Goal: Task Accomplishment & Management: Manage account settings

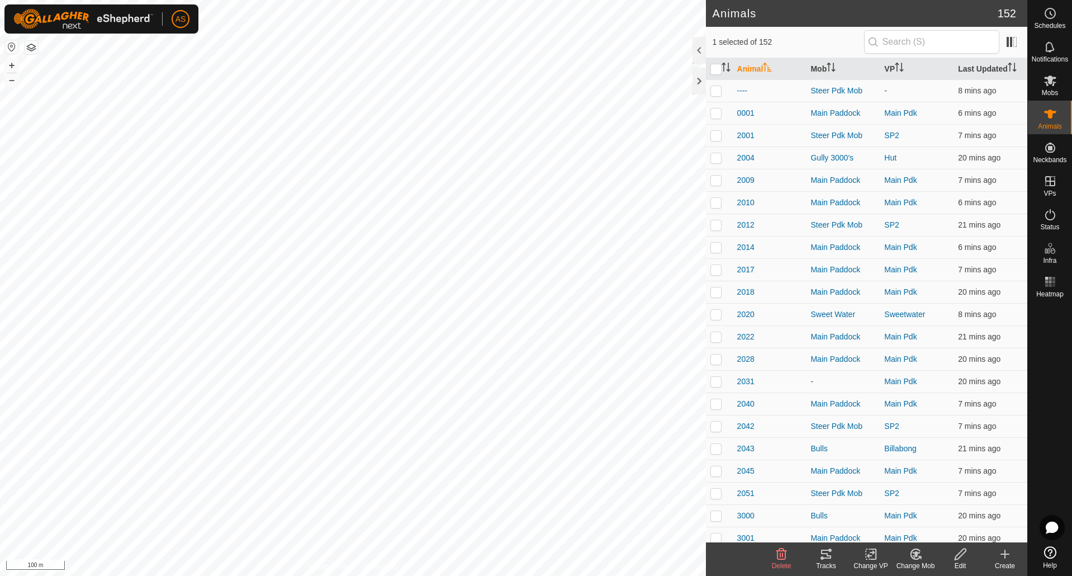
click at [833, 560] on tracks-svg-icon at bounding box center [826, 553] width 45 height 13
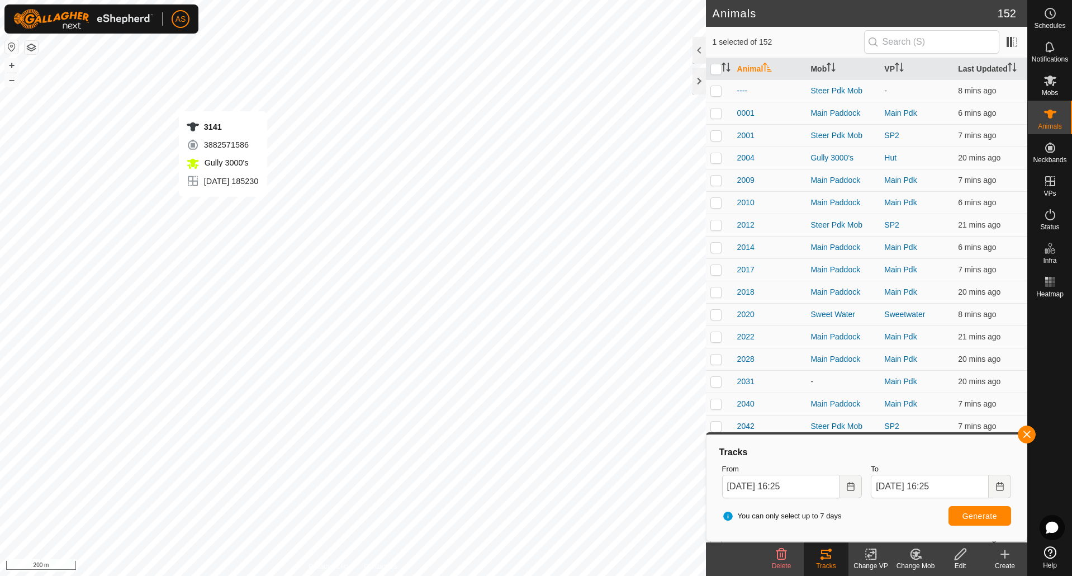
checkbox input "false"
checkbox input "true"
click at [987, 513] on span "Generate" at bounding box center [980, 515] width 35 height 9
click at [1025, 432] on button "button" at bounding box center [1027, 434] width 18 height 18
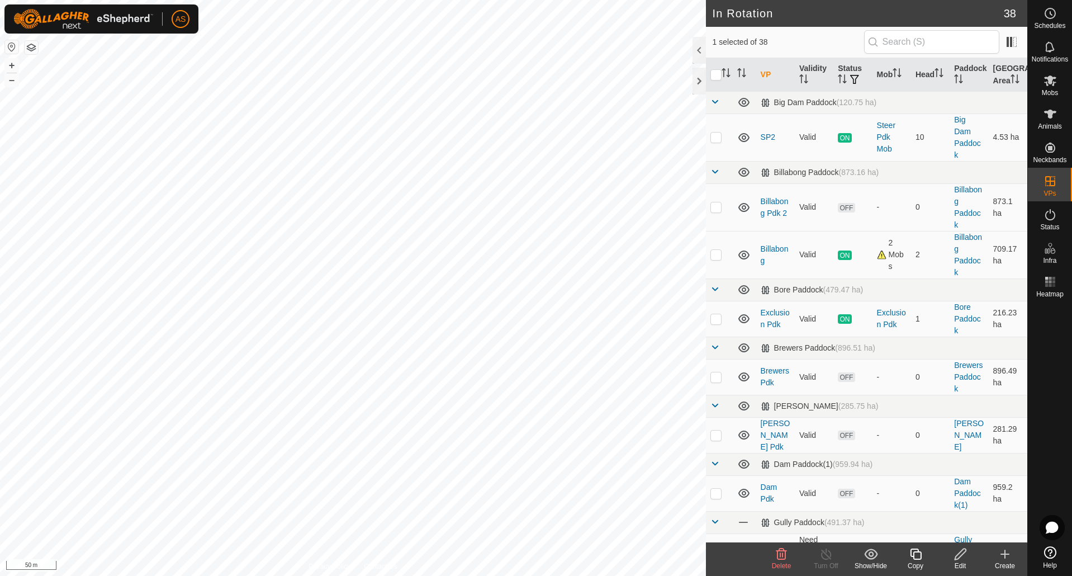
checkbox input "false"
checkbox input "true"
click at [913, 559] on icon at bounding box center [916, 553] width 14 height 13
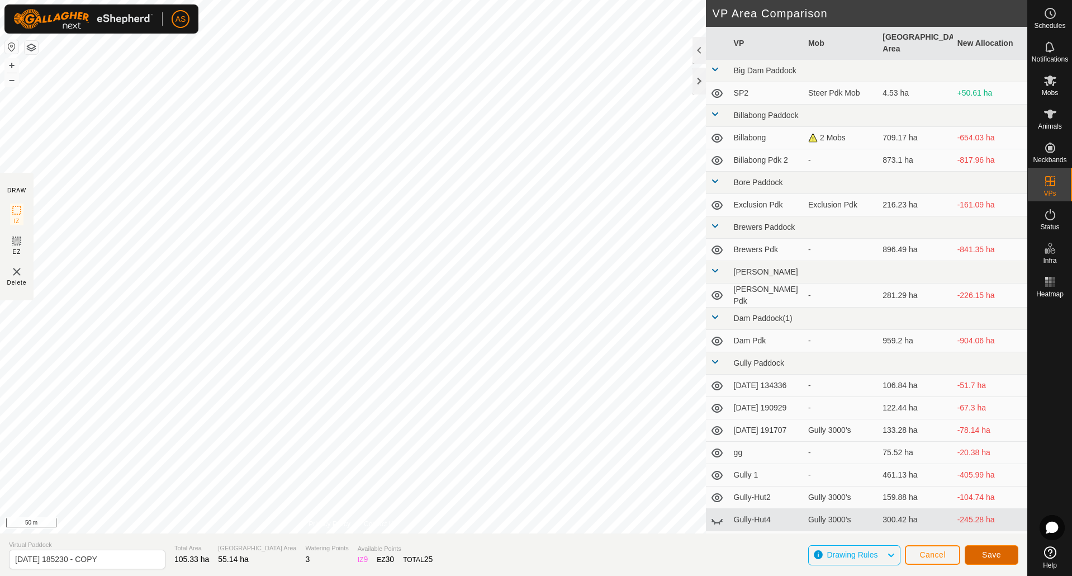
click at [996, 555] on span "Save" at bounding box center [991, 554] width 19 height 9
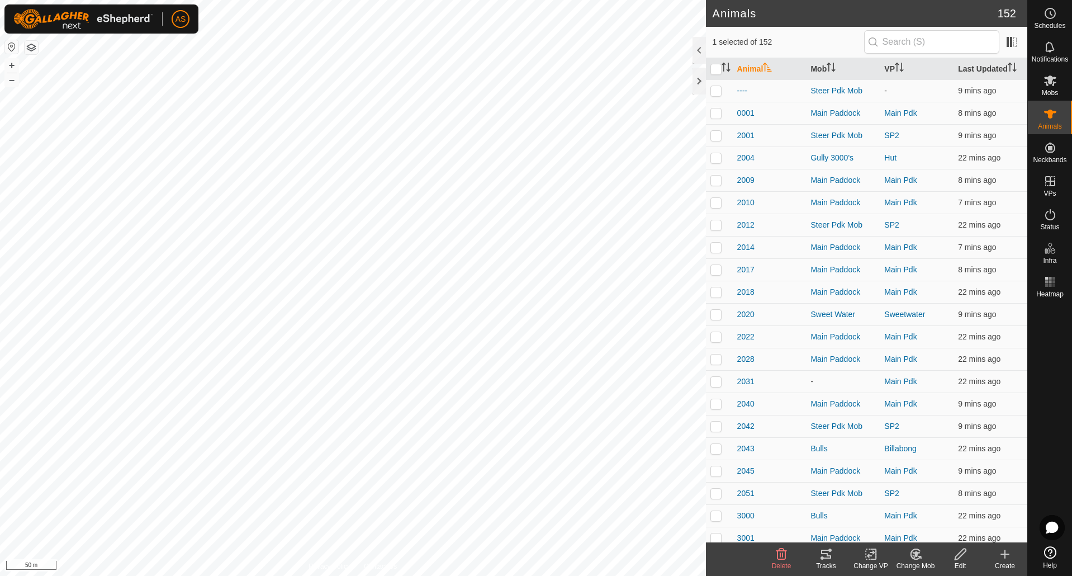
click at [869, 556] on icon at bounding box center [871, 553] width 14 height 13
click at [883, 511] on link "Choose VP..." at bounding box center [904, 506] width 111 height 22
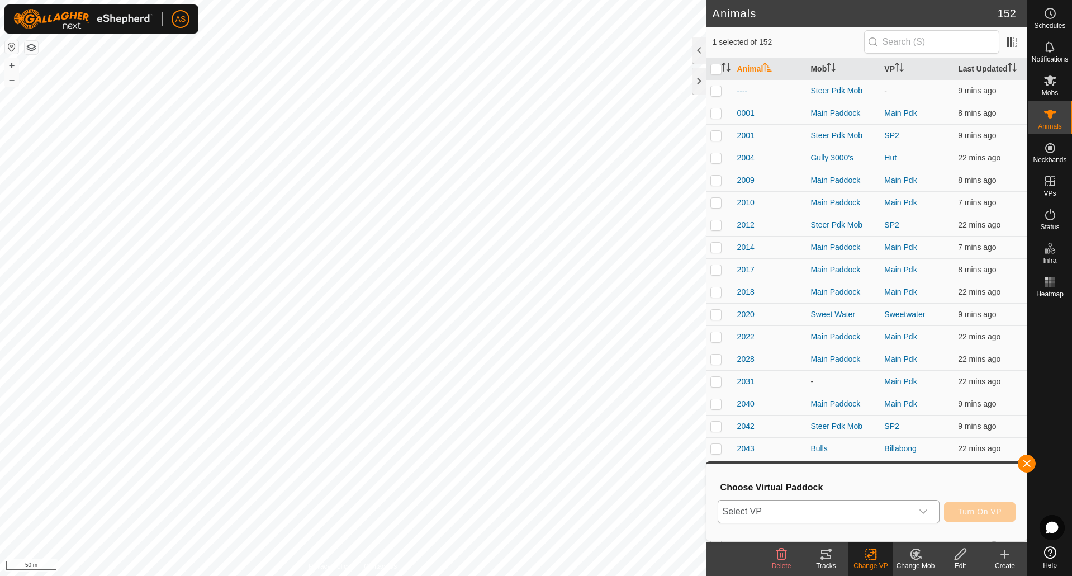
click at [817, 514] on span "Select VP" at bounding box center [815, 511] width 194 height 22
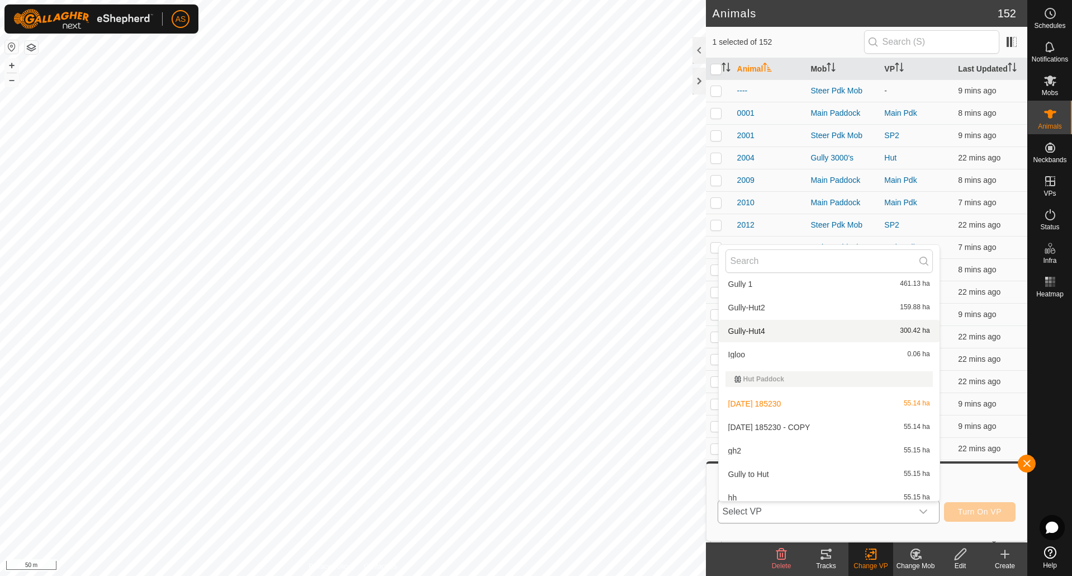
scroll to position [447, 0]
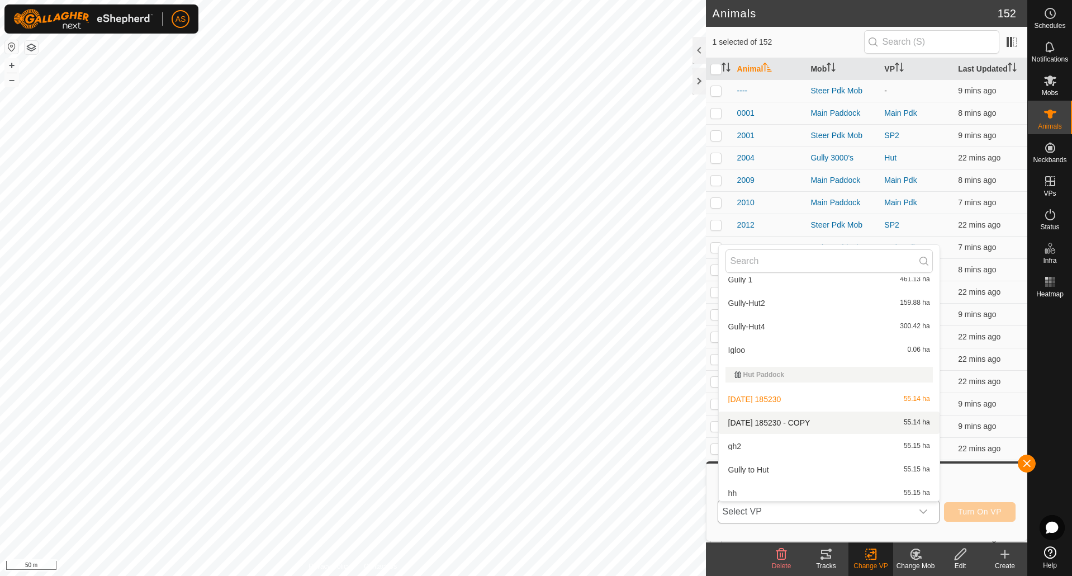
click at [746, 422] on li "[DATE] 185230 - COPY 55.14 ha" at bounding box center [829, 422] width 221 height 22
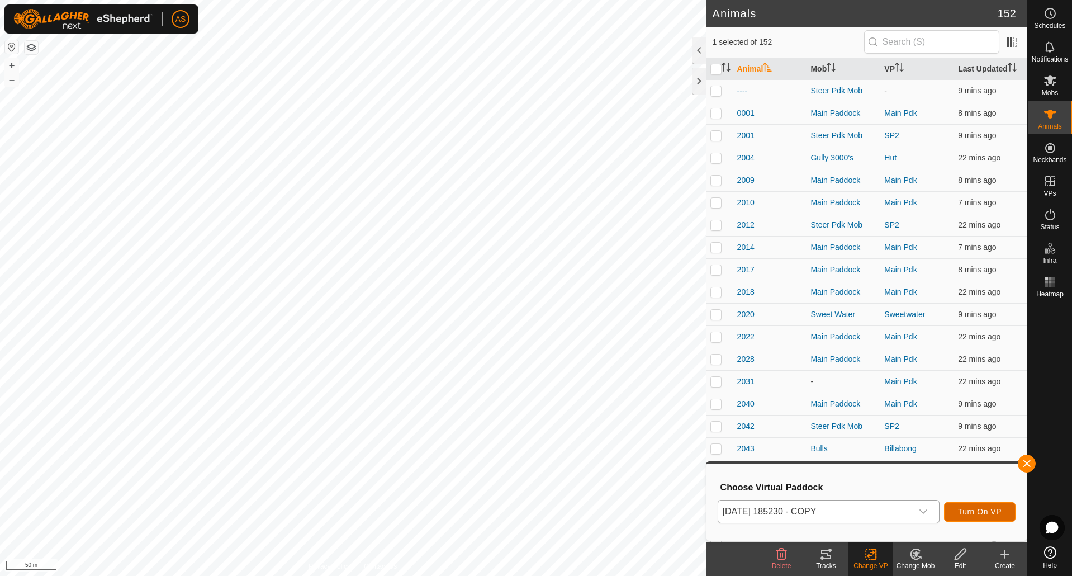
click at [961, 507] on span "Turn On VP" at bounding box center [980, 511] width 44 height 9
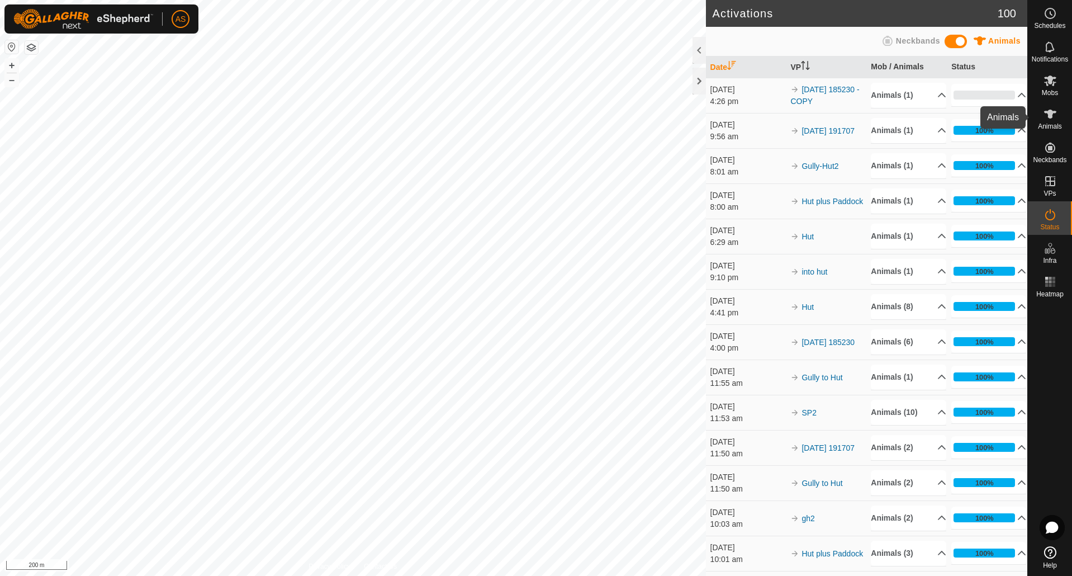
click at [1058, 117] on es-animals-svg-icon at bounding box center [1050, 114] width 20 height 18
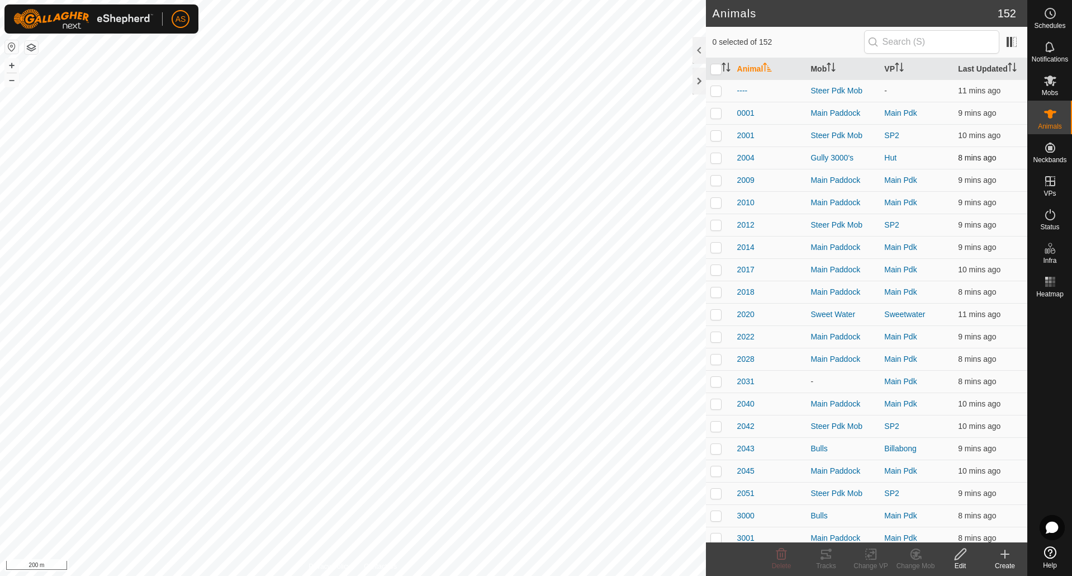
checkbox input "true"
click at [377, 267] on div "3140 4134284801 Gully 3000's [DATE] 185230 + – ⇧ i 200 m" at bounding box center [353, 288] width 706 height 576
click at [825, 561] on div "Tracks" at bounding box center [826, 566] width 45 height 10
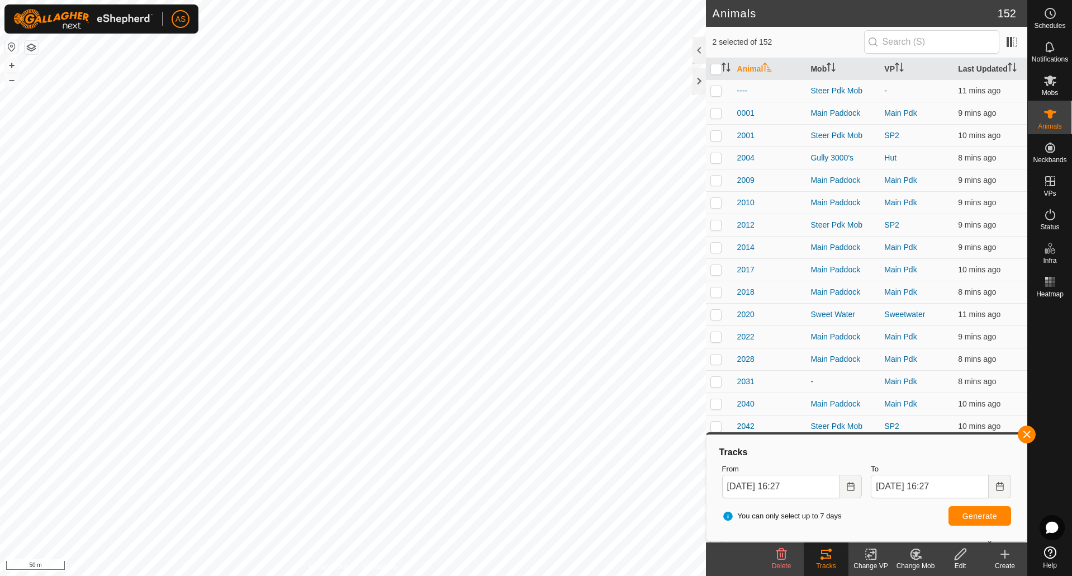
checkbox input "false"
click at [1029, 438] on button "button" at bounding box center [1027, 434] width 18 height 18
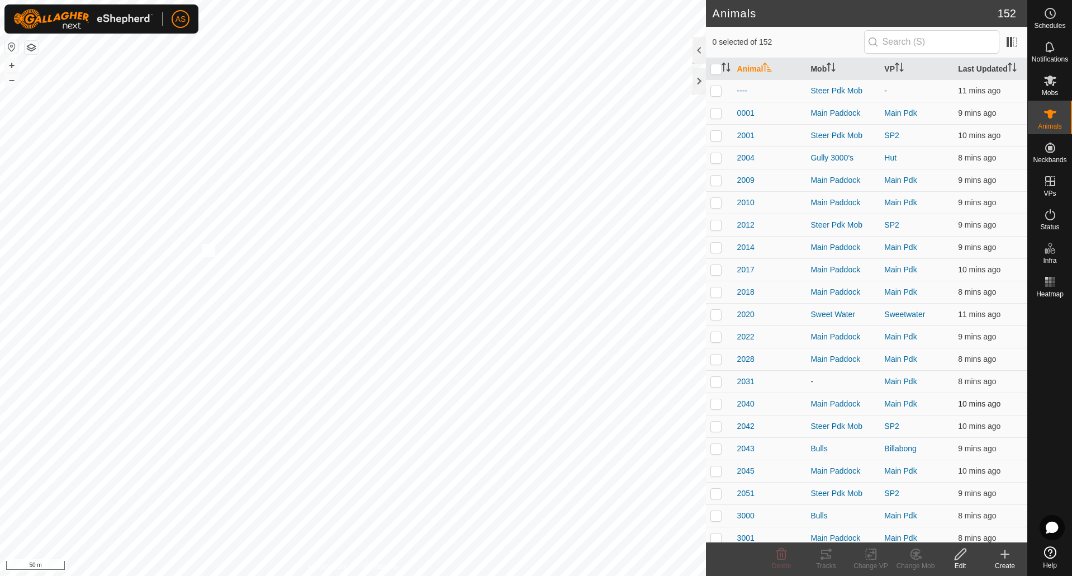
checkbox input "true"
click at [830, 559] on icon at bounding box center [825, 553] width 13 height 13
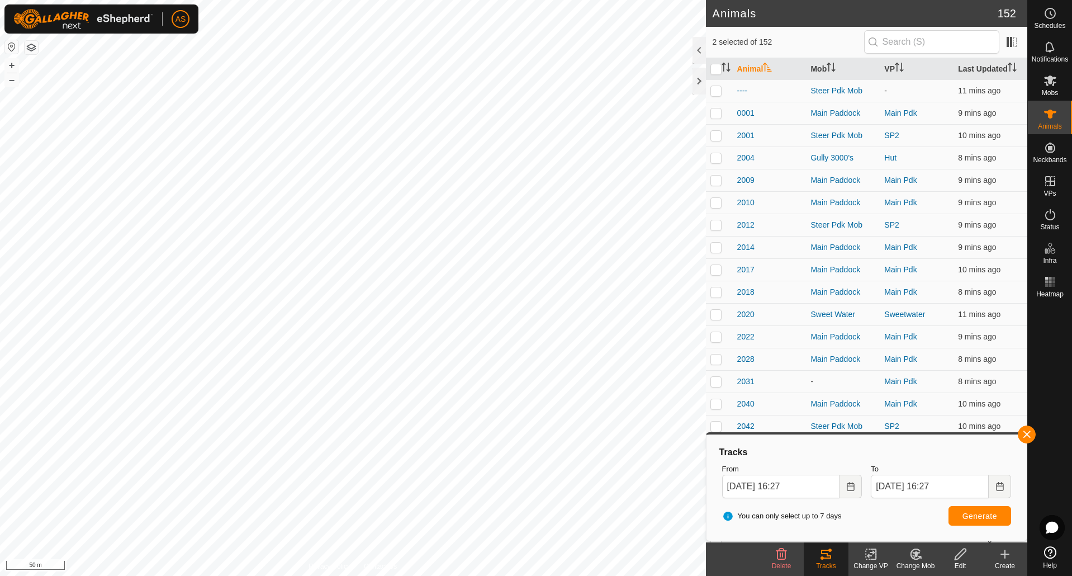
checkbox input "false"
click at [1034, 436] on button "button" at bounding box center [1027, 434] width 18 height 18
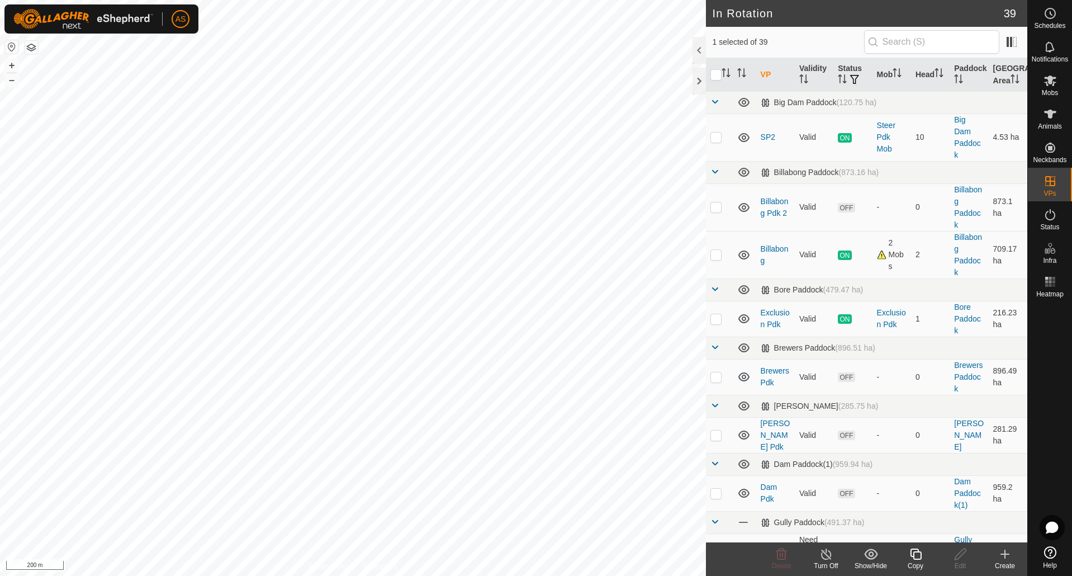
checkbox input "true"
checkbox input "false"
checkbox input "true"
click at [964, 562] on div "Edit" at bounding box center [960, 566] width 45 height 10
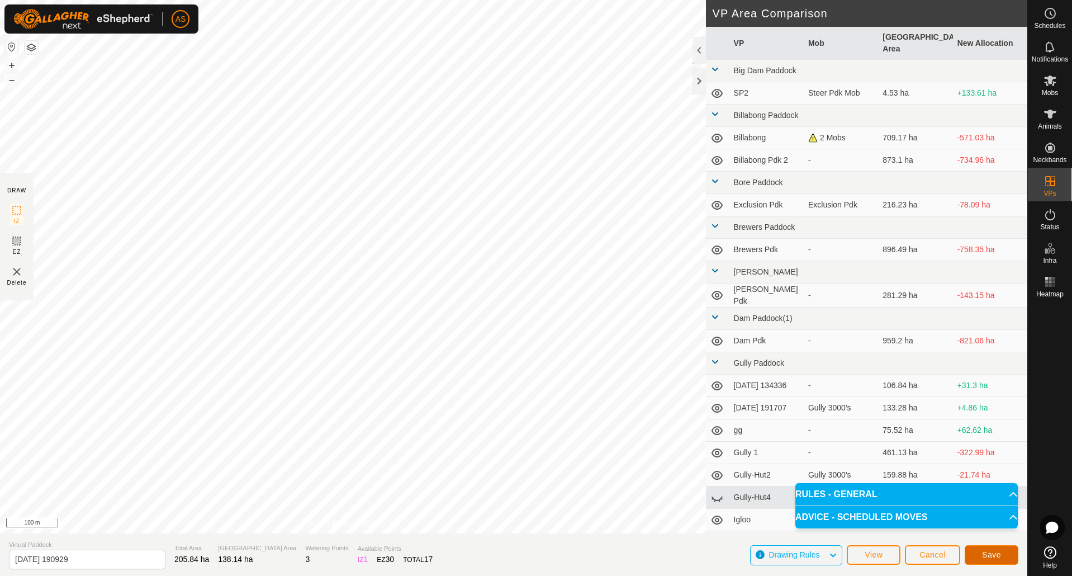
click at [975, 552] on button "Save" at bounding box center [992, 555] width 54 height 20
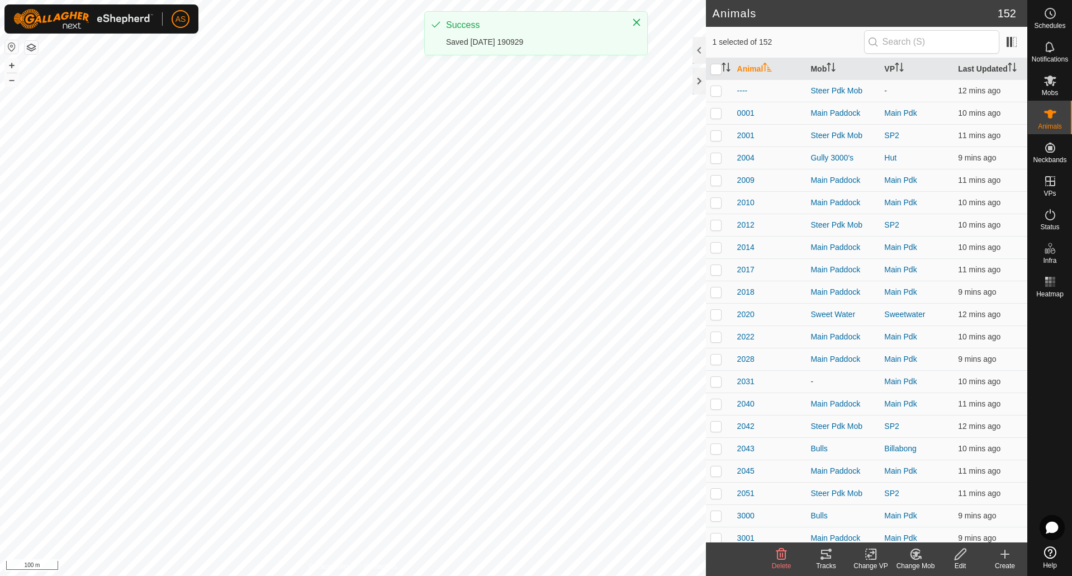
click at [828, 563] on div "Tracks" at bounding box center [826, 566] width 45 height 10
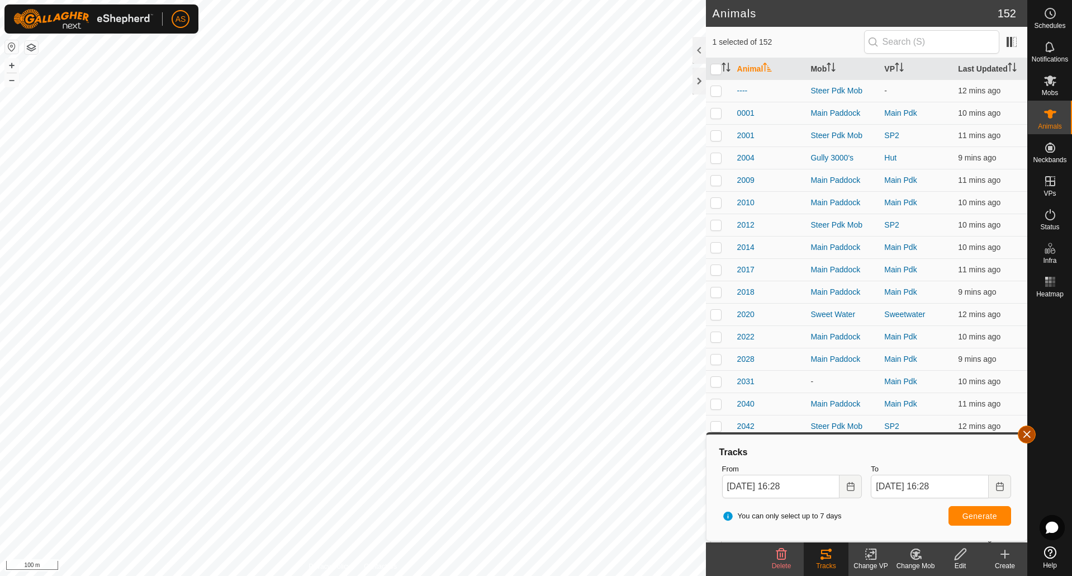
click at [1034, 434] on button "button" at bounding box center [1027, 434] width 18 height 18
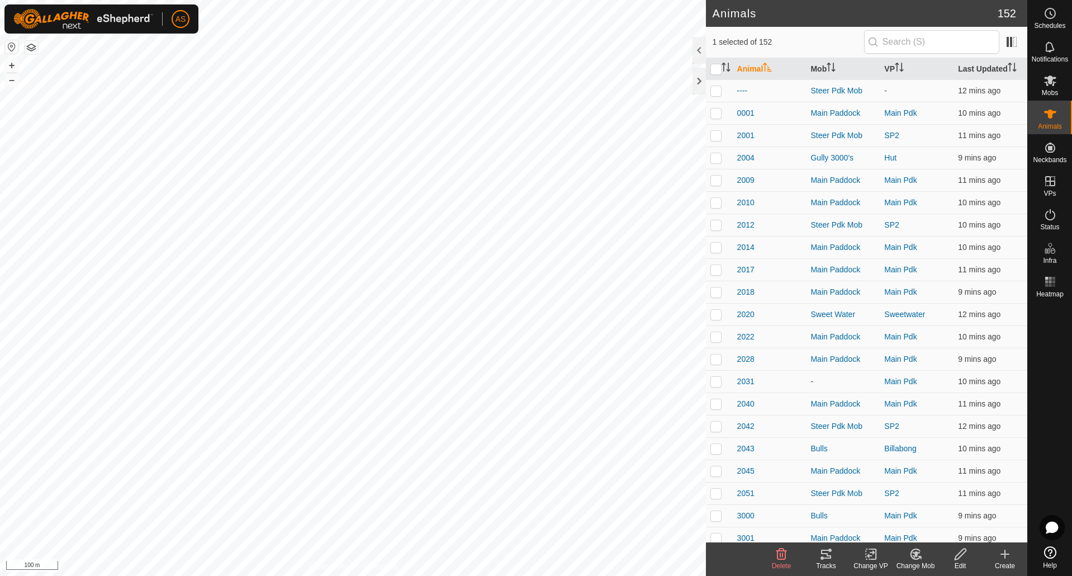
click at [828, 553] on icon at bounding box center [826, 554] width 10 height 9
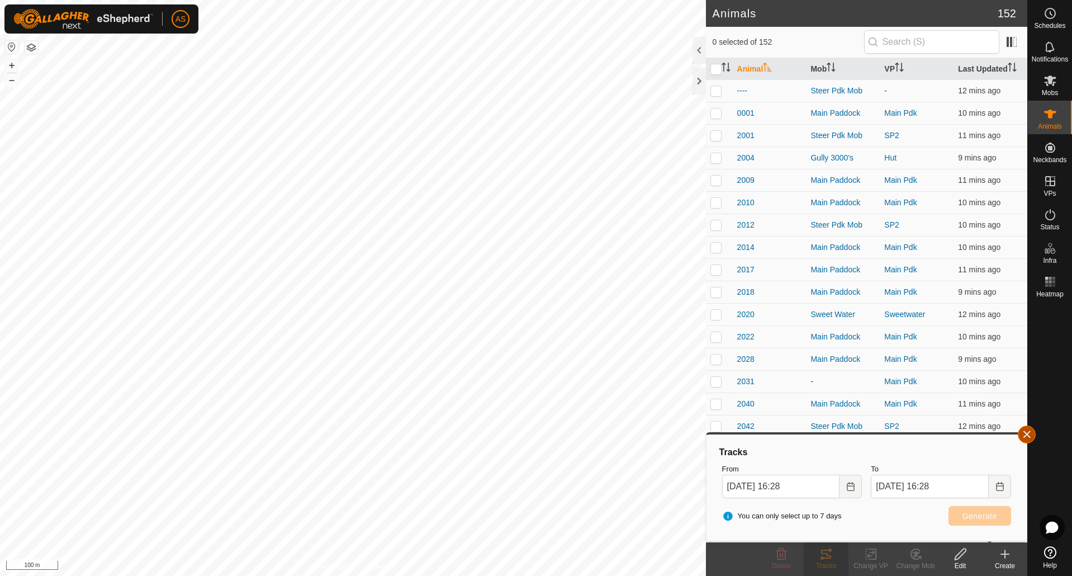
click at [1022, 435] on button "button" at bounding box center [1027, 434] width 18 height 18
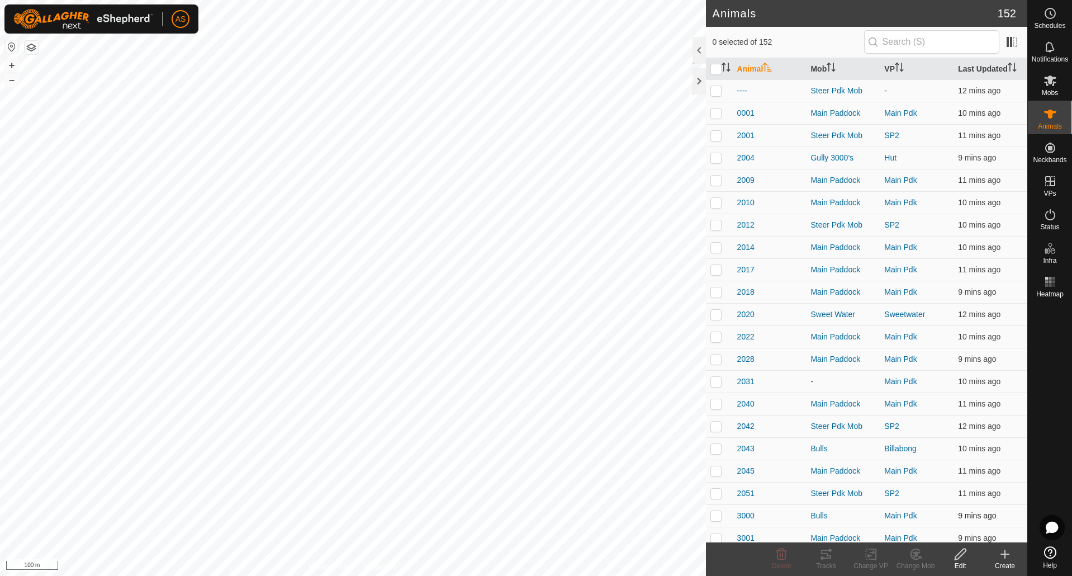
checkbox input "true"
click at [873, 562] on div "Change VP" at bounding box center [871, 566] width 45 height 10
click at [875, 508] on link "Choose VP..." at bounding box center [904, 506] width 111 height 22
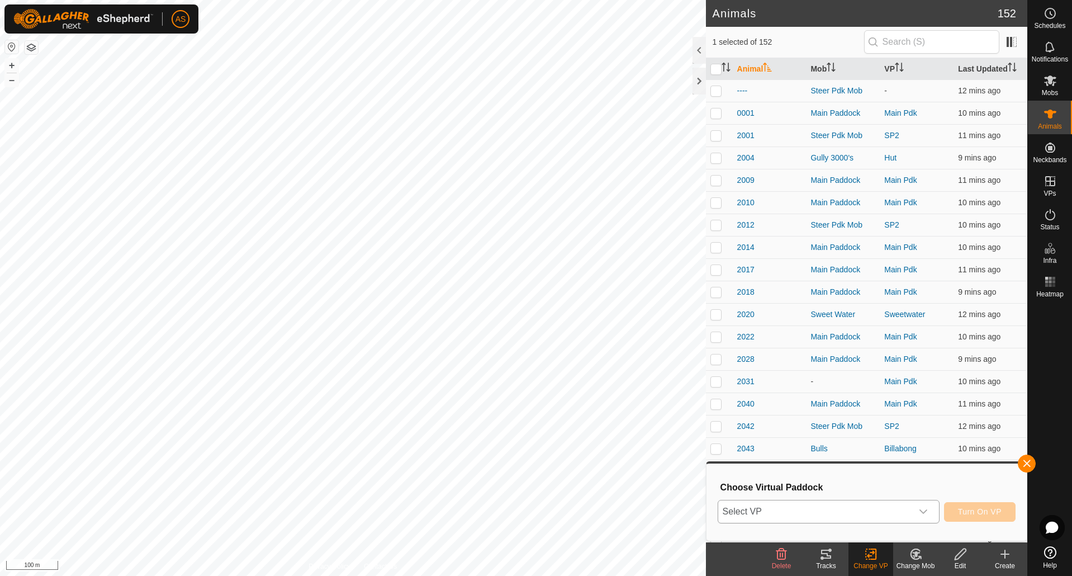
click at [807, 513] on span "Select VP" at bounding box center [815, 511] width 194 height 22
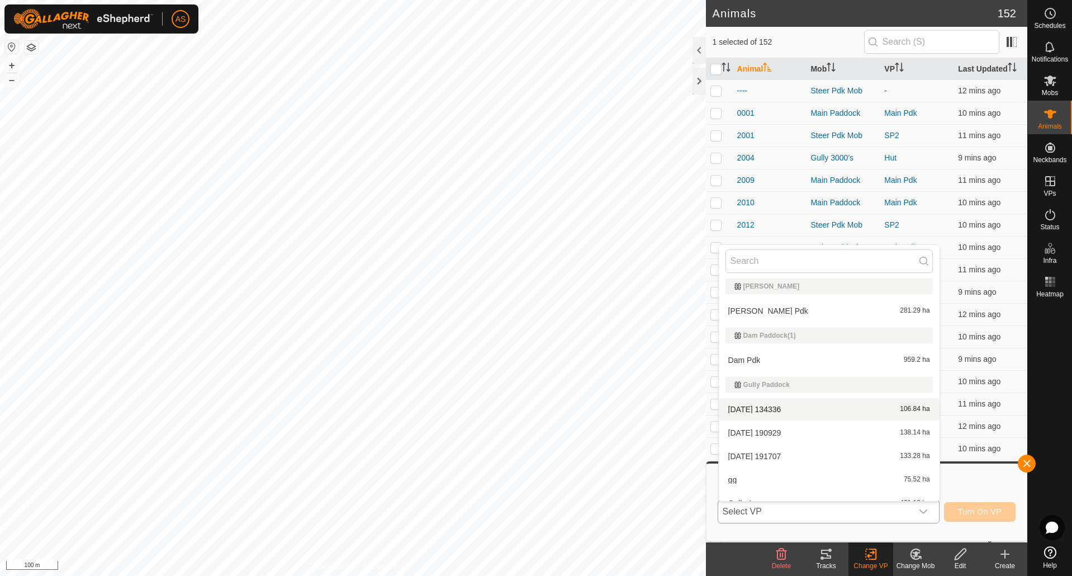
scroll to position [280, 0]
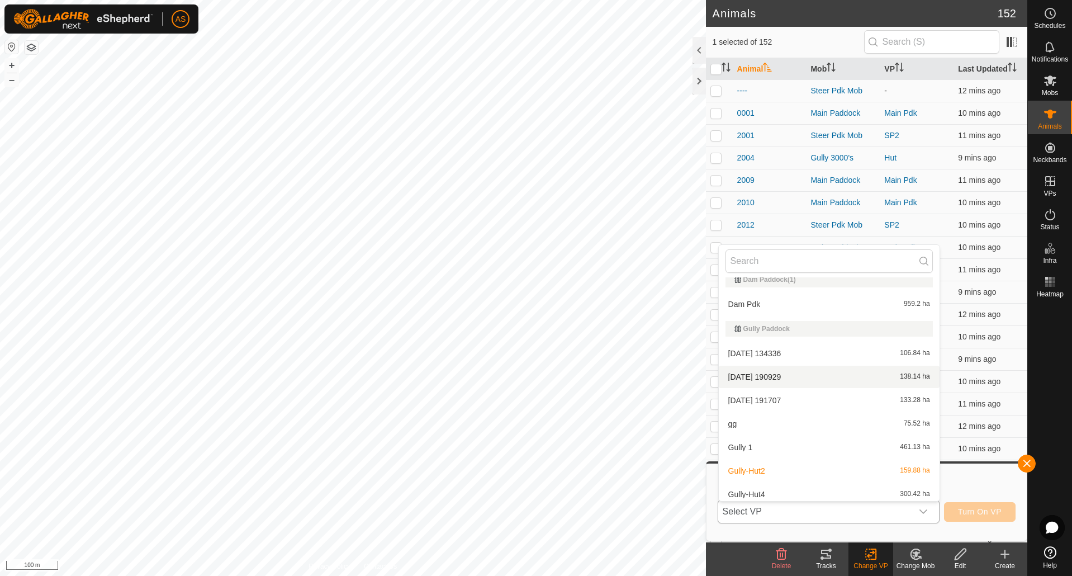
click at [743, 371] on li "[DATE] 190929 138.14 ha" at bounding box center [829, 377] width 221 height 22
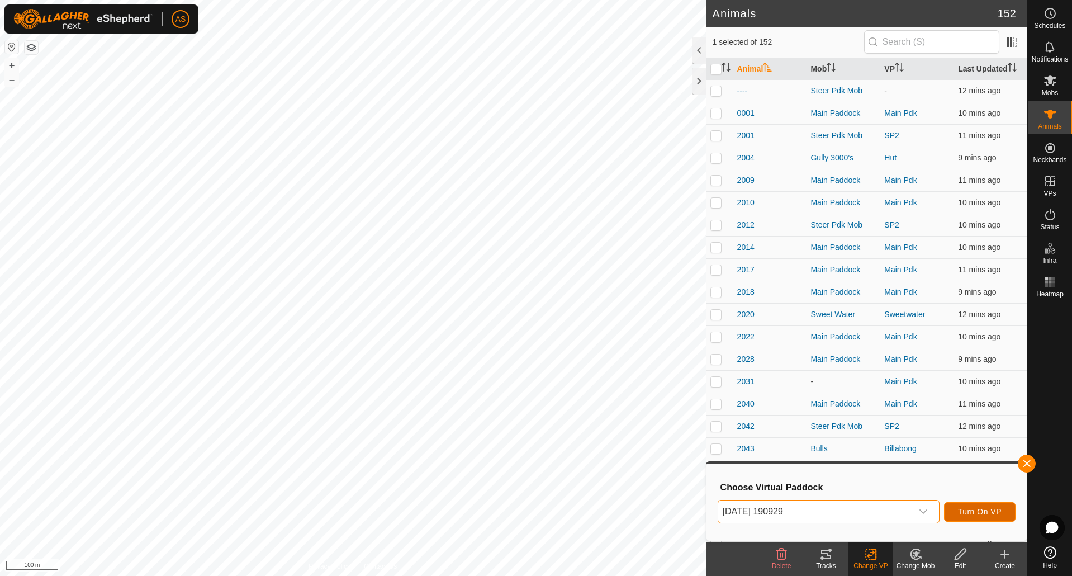
click at [967, 512] on span "Turn On VP" at bounding box center [980, 511] width 44 height 9
